Goal: Transaction & Acquisition: Purchase product/service

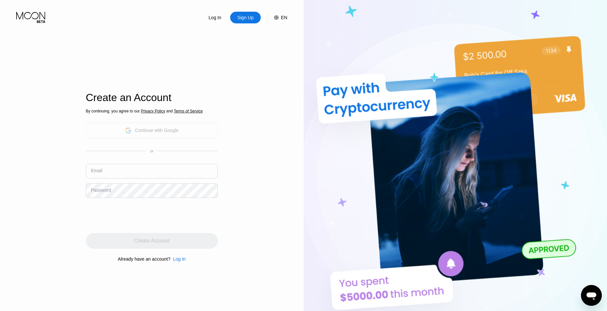
click at [188, 127] on div "Continue with Google" at bounding box center [152, 131] width 132 height 16
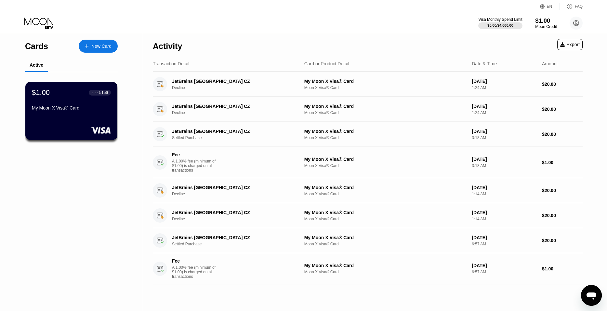
click at [543, 20] on div "$1.00" at bounding box center [546, 20] width 22 height 7
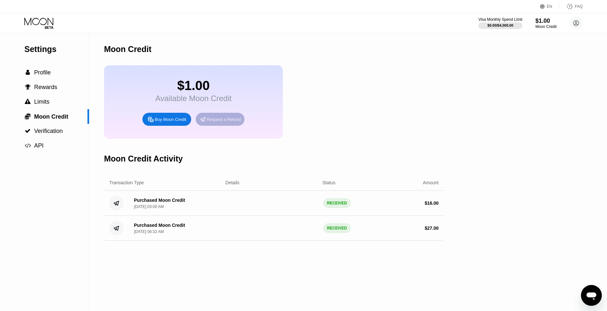
click at [220, 124] on div "Request a Refund" at bounding box center [220, 119] width 49 height 13
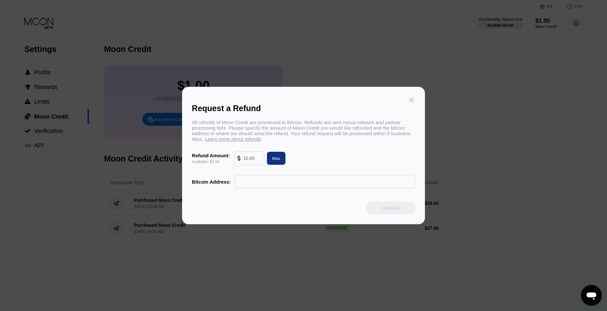
click at [411, 97] on icon at bounding box center [411, 100] width 7 height 7
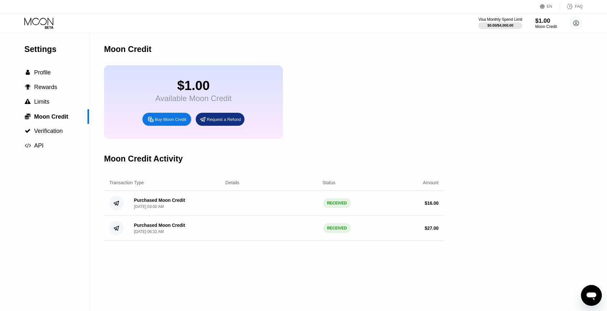
click at [542, 27] on div "Moon Credit" at bounding box center [546, 26] width 22 height 5
click at [168, 118] on div "Buy Moon Credit" at bounding box center [171, 120] width 32 height 6
type input "0"
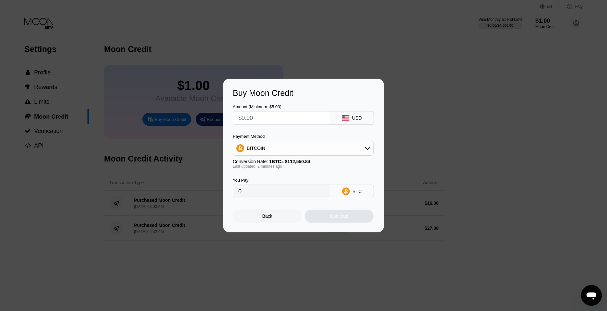
click at [362, 119] on div "USD" at bounding box center [357, 117] width 10 height 5
click at [305, 115] on input "text" at bounding box center [281, 118] width 86 height 13
type input "$3"
type input "0.00002666"
type input "$30"
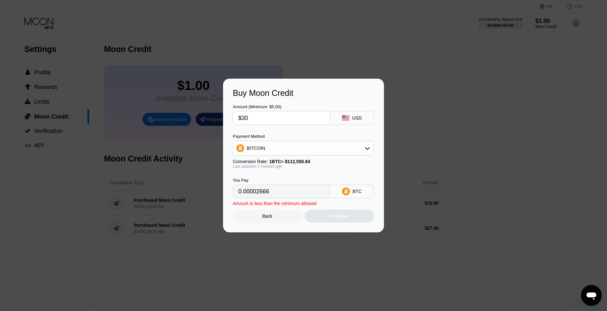
type input "0.00026655"
type input "$3"
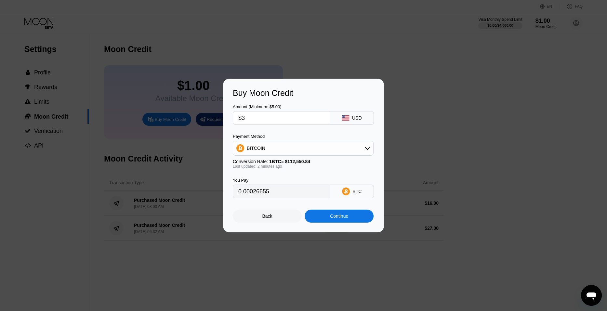
type input "0.00002666"
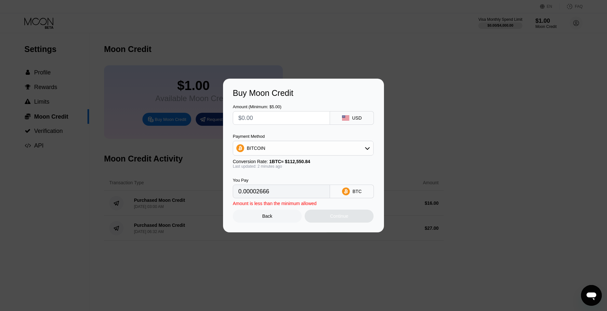
type input "0"
type input "$2"
type input "0.00001777"
type input "$22"
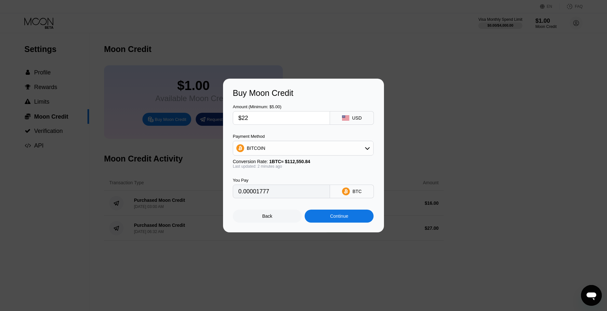
type input "0.00019547"
type input "$2"
type input "0.00001777"
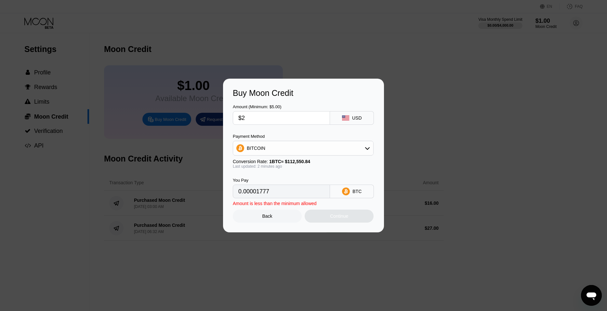
type input "$22"
type input "0.00019547"
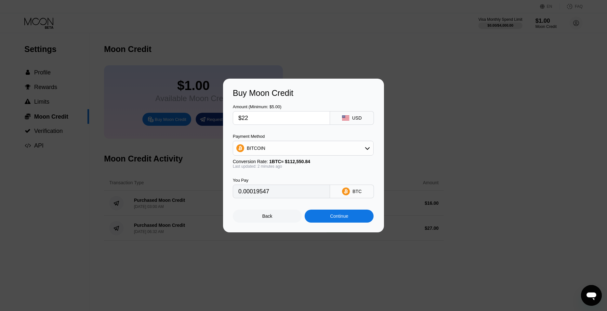
type input "$22"
click at [299, 145] on div "BITCOIN" at bounding box center [303, 148] width 140 height 13
click at [335, 216] on div "Continue" at bounding box center [339, 216] width 18 height 5
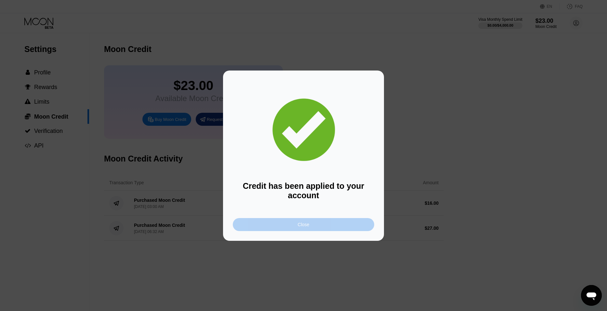
click at [333, 220] on div "Close" at bounding box center [303, 224] width 141 height 13
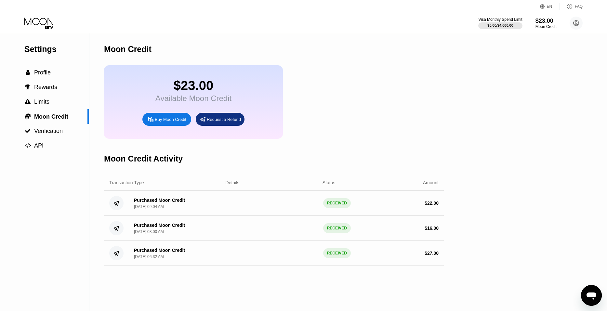
drag, startPoint x: 196, startPoint y: 88, endPoint x: 353, endPoint y: 15, distance: 172.9
click at [353, 15] on div "EN Language Select an item Save FAQ Visa Monthly Spend Limit $0.00 / $4,000.00 …" at bounding box center [303, 155] width 607 height 311
click at [61, 87] on div " Rewards" at bounding box center [44, 87] width 89 height 7
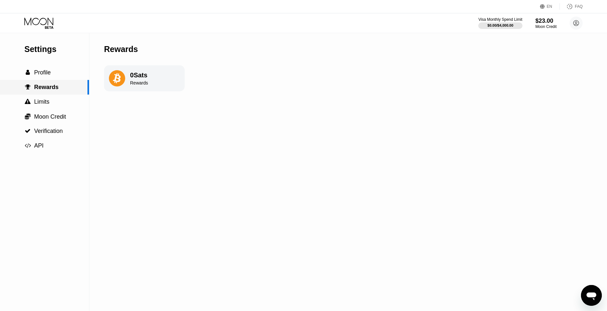
click at [61, 87] on div " Rewards" at bounding box center [43, 87] width 87 height 7
click at [59, 77] on div " Profile" at bounding box center [44, 72] width 89 height 15
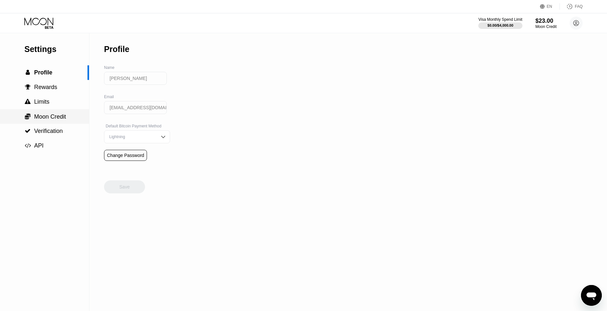
click at [54, 120] on div " Moon Credit" at bounding box center [44, 116] width 89 height 15
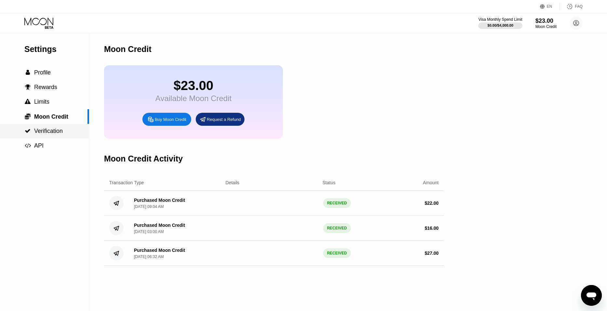
click at [58, 134] on span "Verification" at bounding box center [48, 131] width 29 height 7
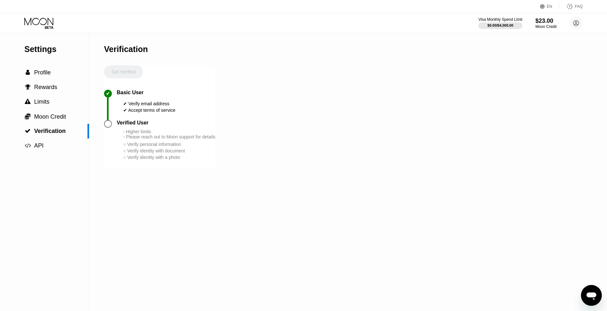
click at [558, 114] on div "Settings  Profile  Rewards  Limits  Moon Credit  Verification  API Verifi…" at bounding box center [303, 172] width 607 height 278
click at [542, 25] on div "Moon Credit" at bounding box center [546, 26] width 22 height 5
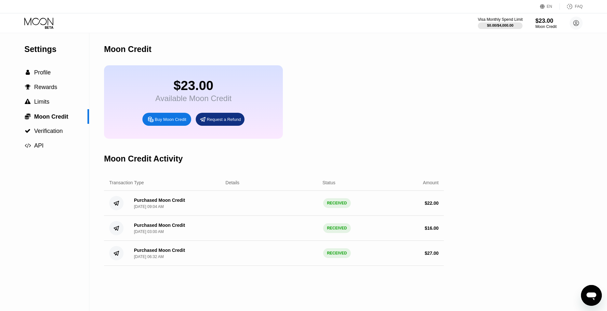
click at [505, 27] on div "$0.00 / $4,000.00" at bounding box center [500, 25] width 26 height 4
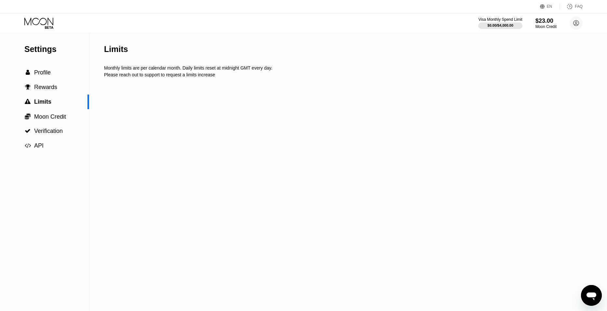
click at [539, 29] on div "Visa Monthly Spend Limit $0.00 / $4,000.00 $23.00 Moon Credit سید هومن حسینی مق…" at bounding box center [530, 23] width 104 height 13
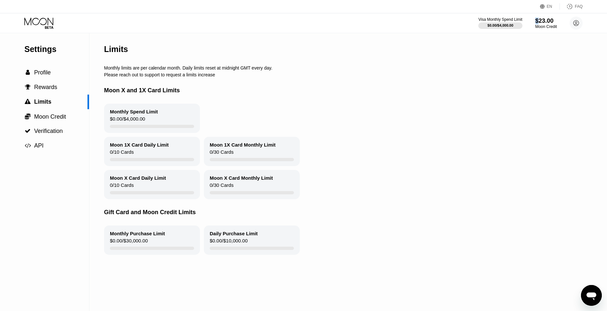
drag, startPoint x: 539, startPoint y: 29, endPoint x: 541, endPoint y: 20, distance: 8.6
click at [541, 20] on div "Visa Monthly Spend Limit $0.00 / $4,000.00 $23.00 Moon Credit سید هومن حسینی مق…" at bounding box center [530, 23] width 104 height 13
click at [541, 20] on div "$23.00" at bounding box center [546, 20] width 22 height 7
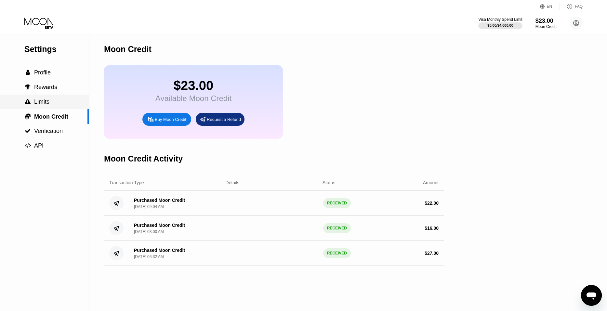
click at [59, 102] on div " Limits" at bounding box center [44, 102] width 89 height 7
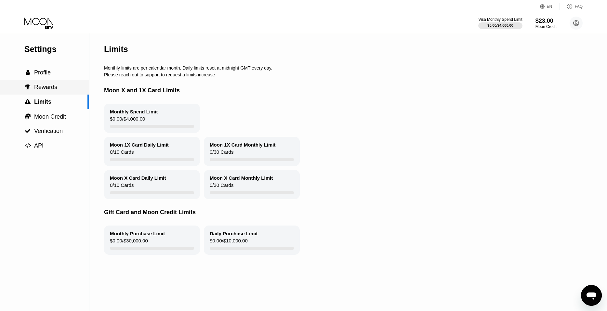
click at [58, 80] on div " Rewards" at bounding box center [44, 87] width 89 height 15
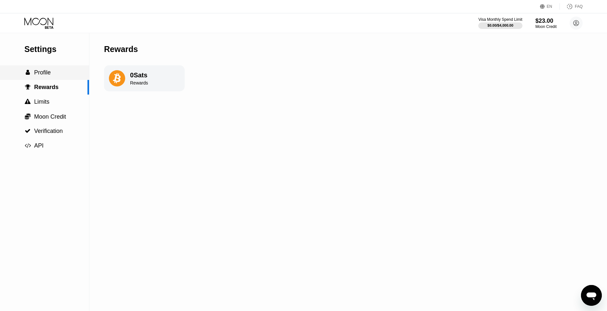
click at [60, 70] on div " Profile" at bounding box center [44, 72] width 89 height 7
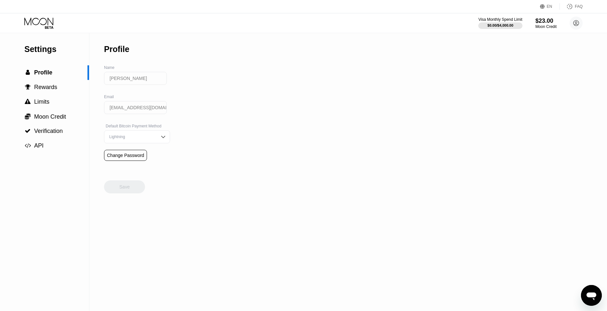
click at [43, 23] on icon at bounding box center [39, 23] width 30 height 11
